Goal: Task Accomplishment & Management: Manage account settings

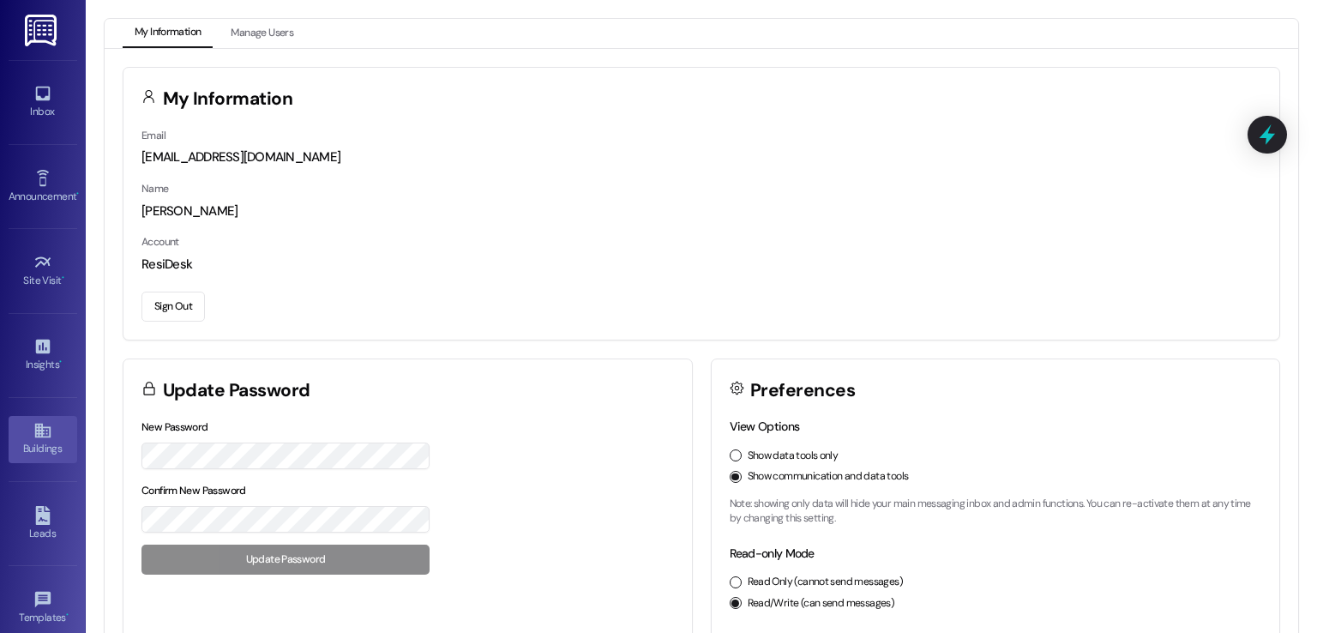
click at [24, 435] on link "Buildings" at bounding box center [43, 439] width 69 height 46
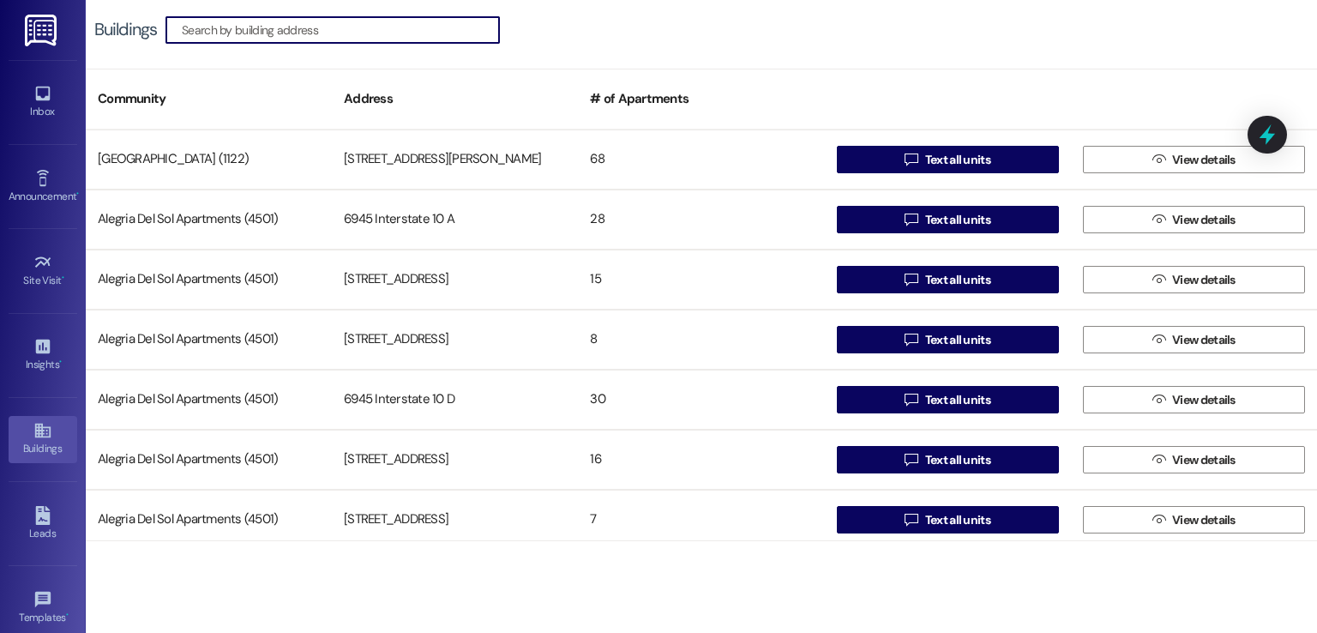
click at [408, 26] on input at bounding box center [340, 30] width 317 height 24
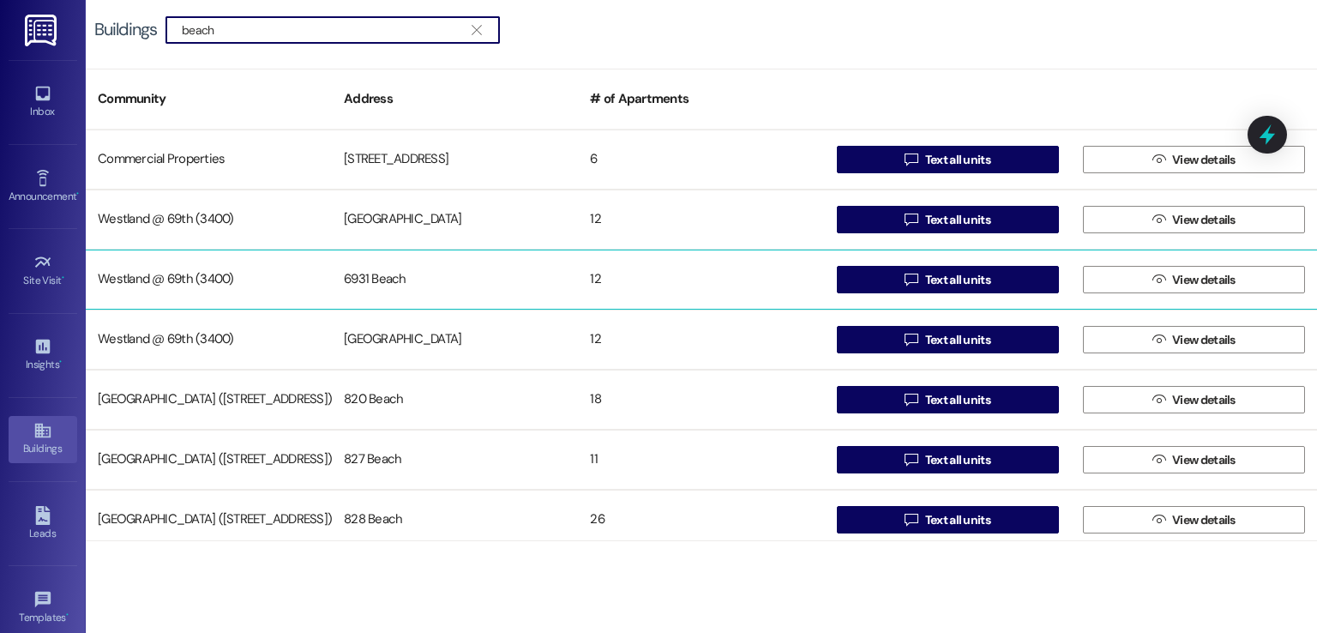
type input "beach"
click at [429, 278] on div "6931 Beach" at bounding box center [455, 279] width 246 height 34
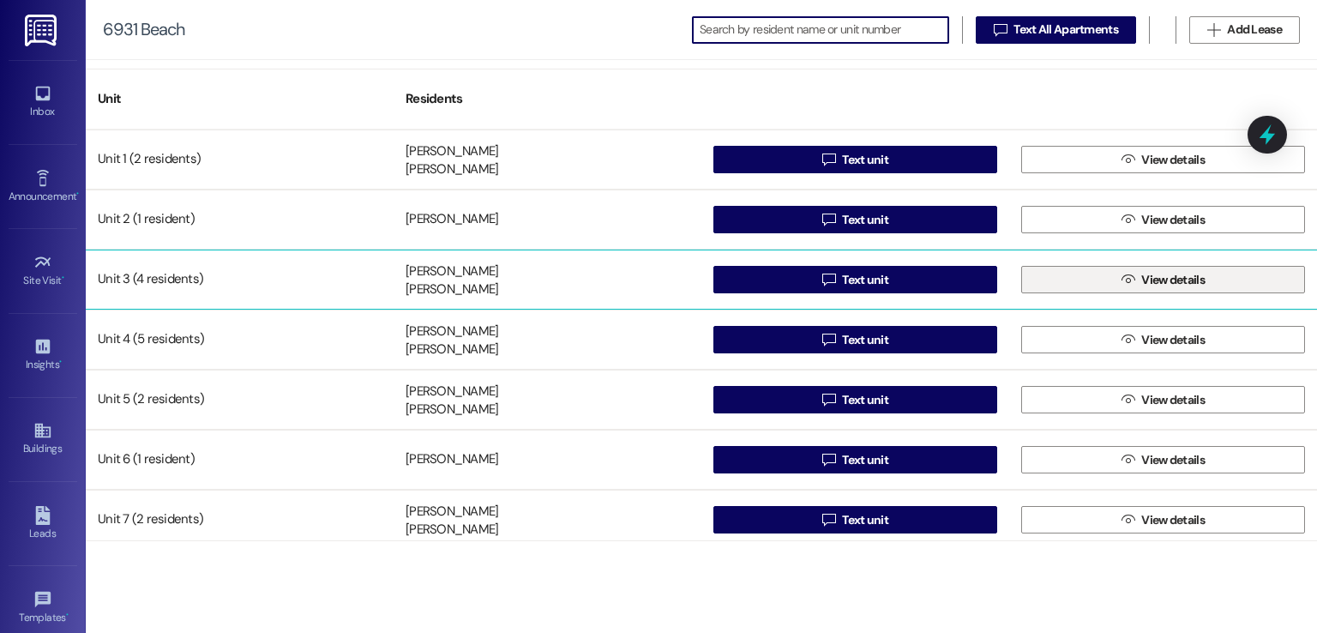
click at [1108, 279] on button " View details" at bounding box center [1163, 279] width 284 height 27
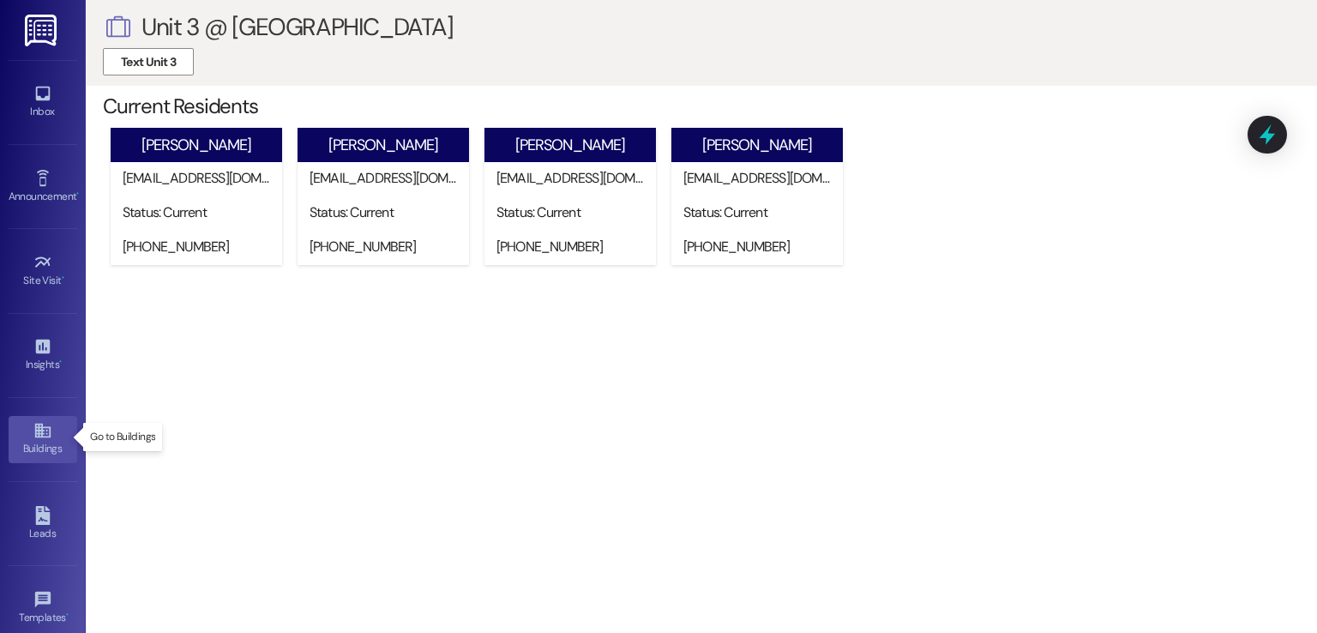
click at [33, 434] on icon at bounding box center [42, 430] width 19 height 19
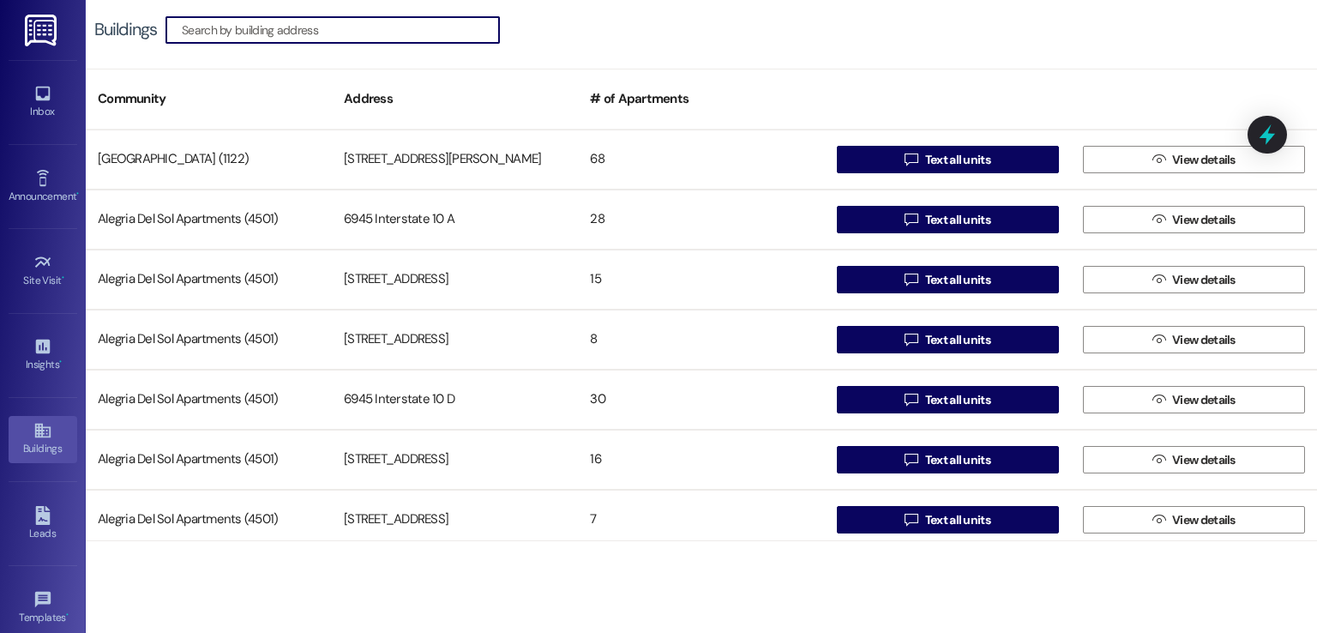
click at [352, 35] on input at bounding box center [340, 30] width 317 height 24
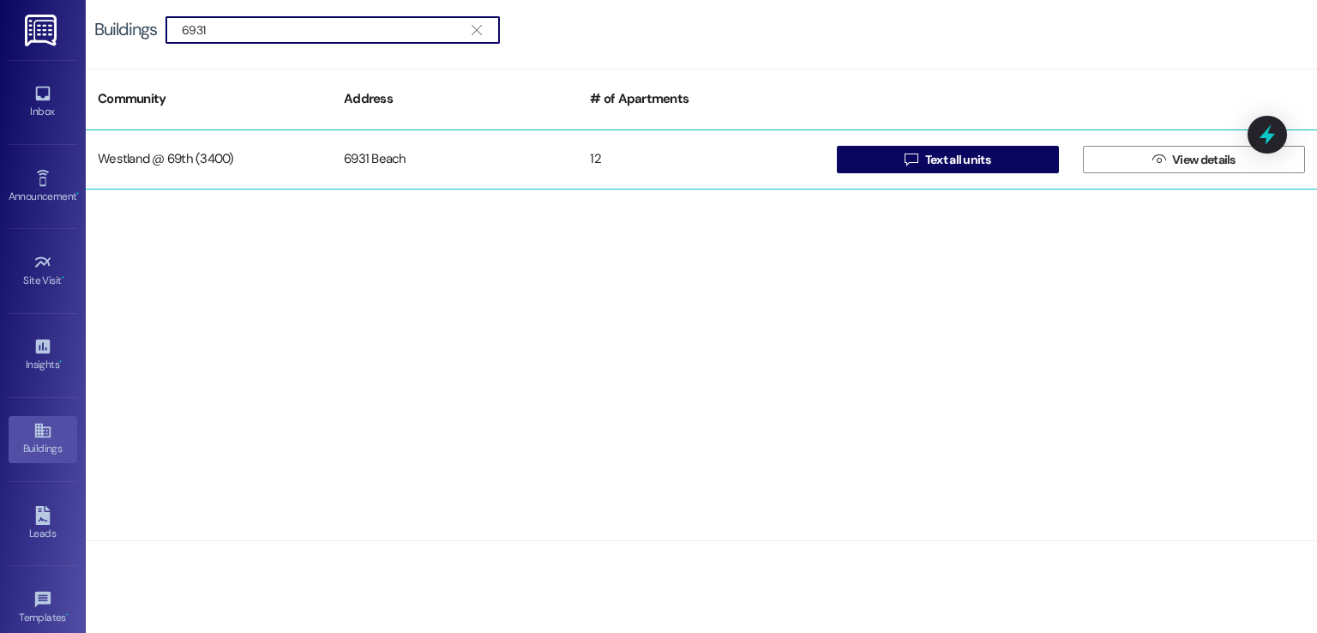
type input "6931"
click at [354, 153] on div "6931 Beach" at bounding box center [455, 159] width 246 height 34
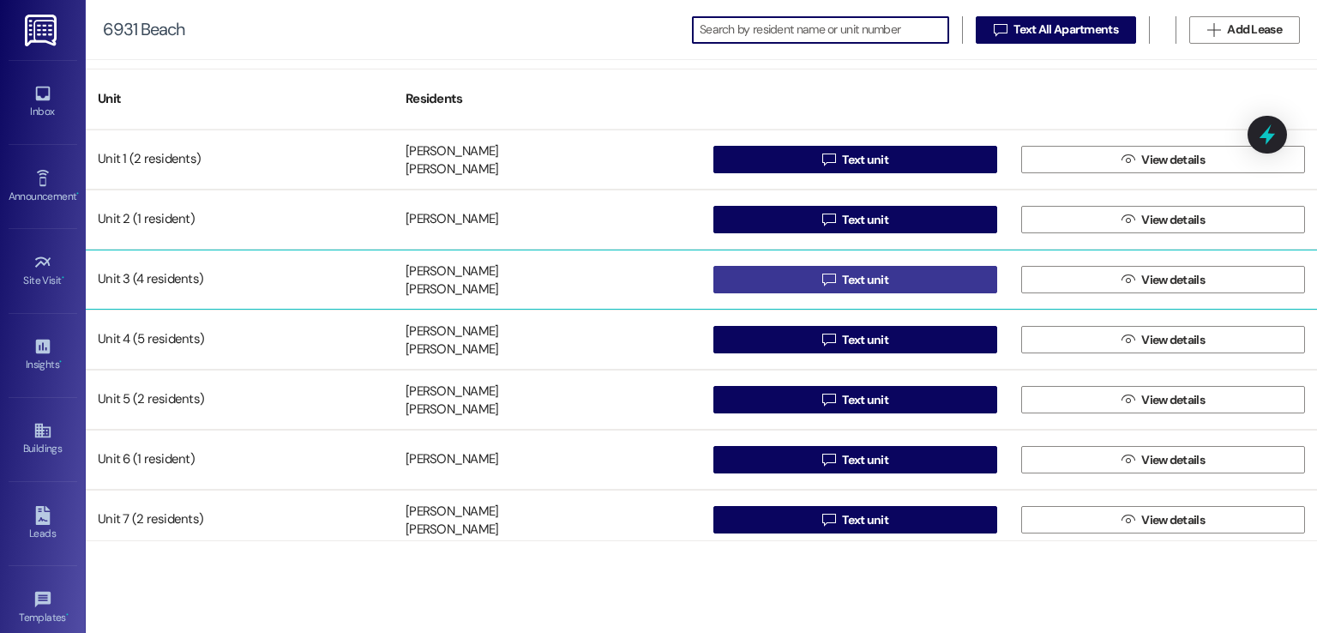
click at [864, 279] on span "Text unit" at bounding box center [865, 280] width 46 height 18
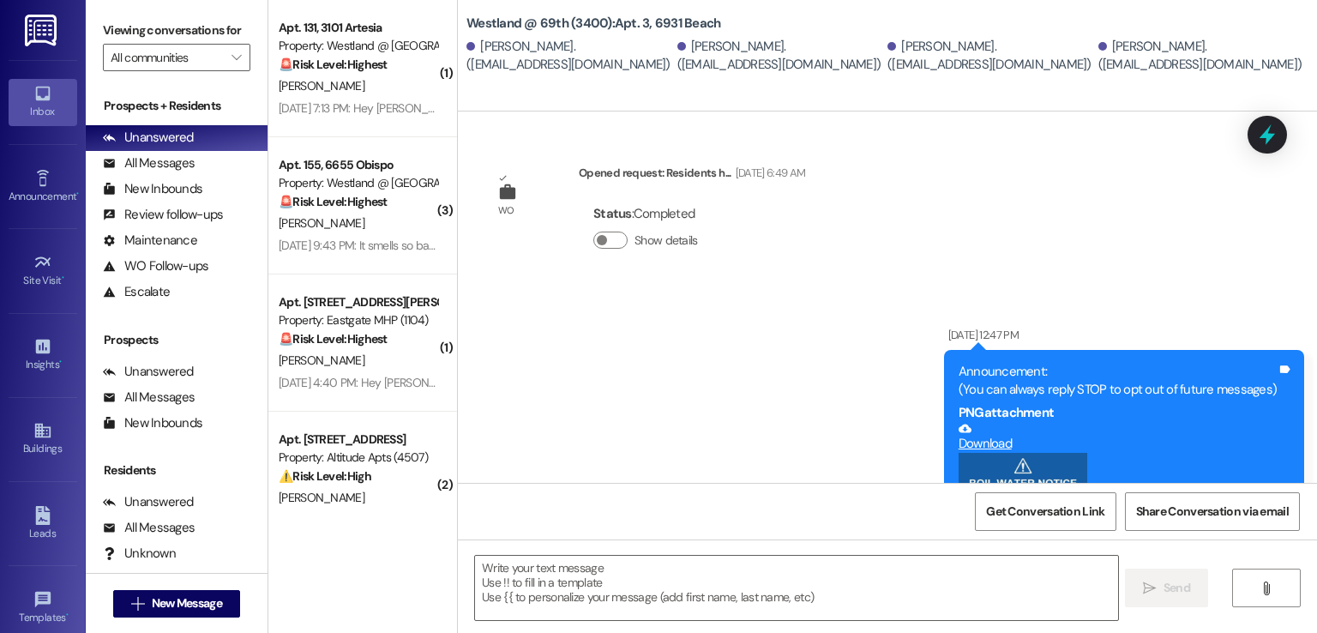
scroll to position [3823, 0]
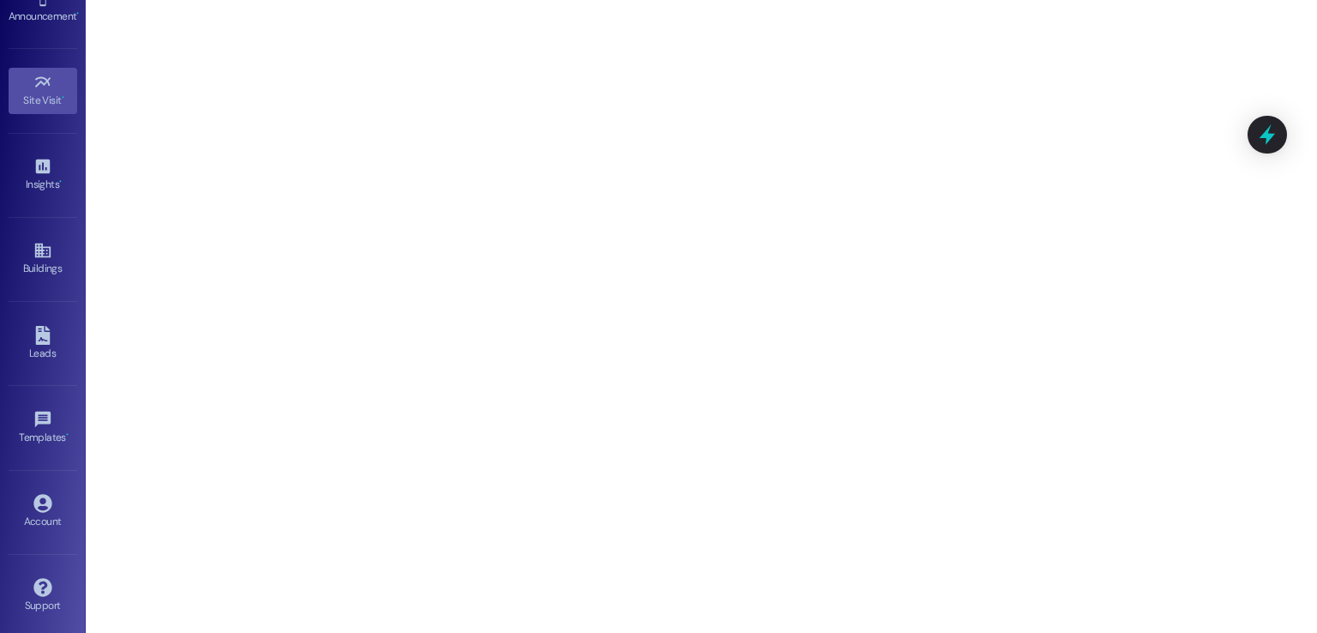
scroll to position [181, 0]
click at [45, 505] on icon at bounding box center [42, 502] width 19 height 19
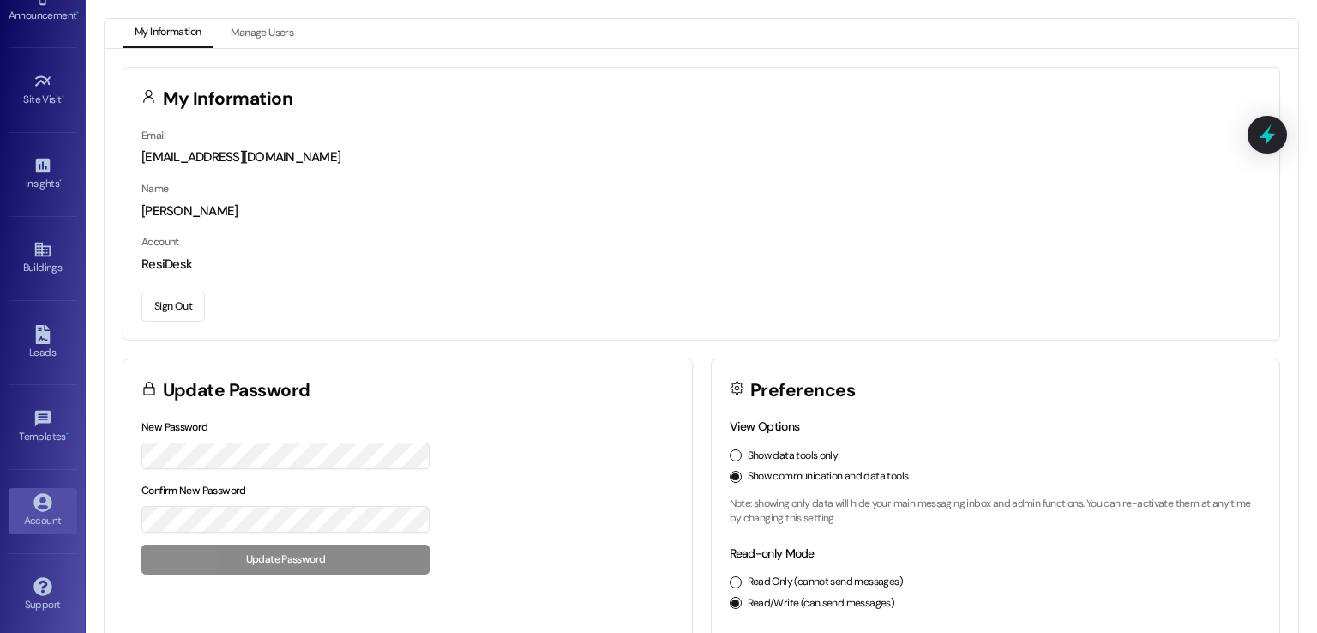
click at [160, 299] on button "Sign Out" at bounding box center [172, 306] width 63 height 30
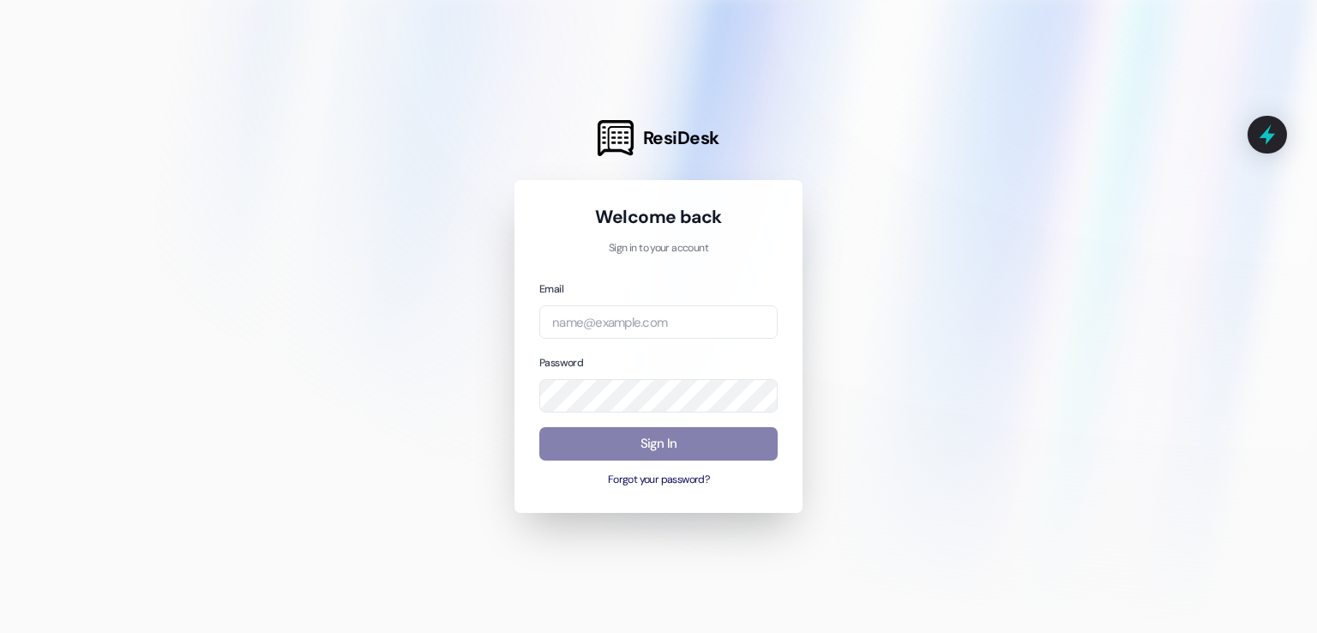
type input "automated-surveys-nolan@nolan.com"
